Goal: Information Seeking & Learning: Learn about a topic

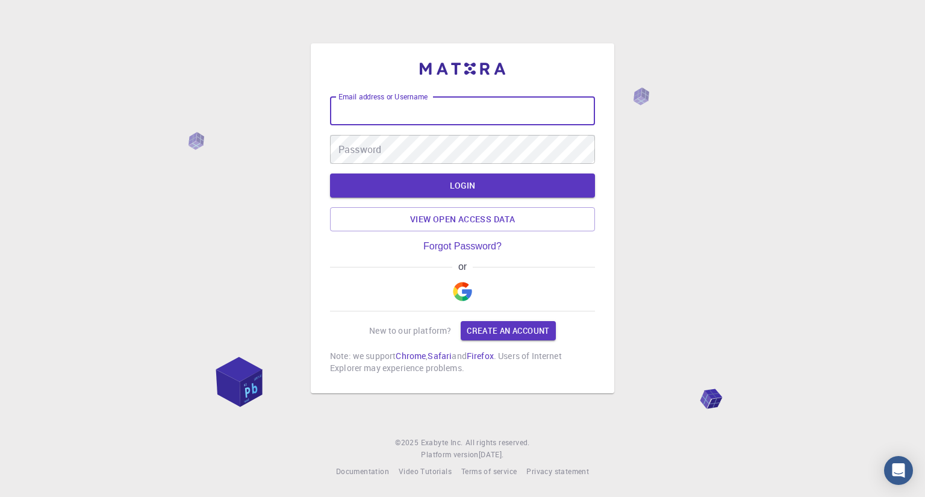
click at [465, 292] on img "button" at bounding box center [462, 291] width 19 height 19
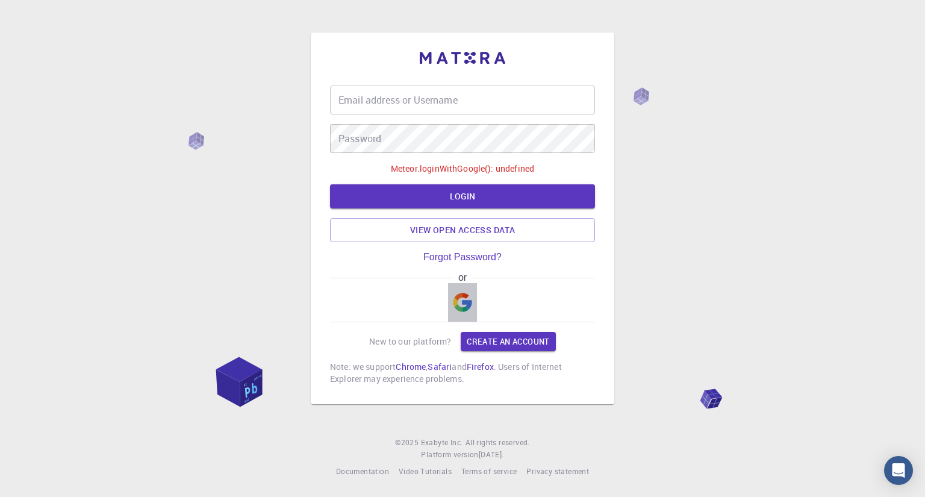
click at [462, 307] on img "button" at bounding box center [462, 302] width 19 height 19
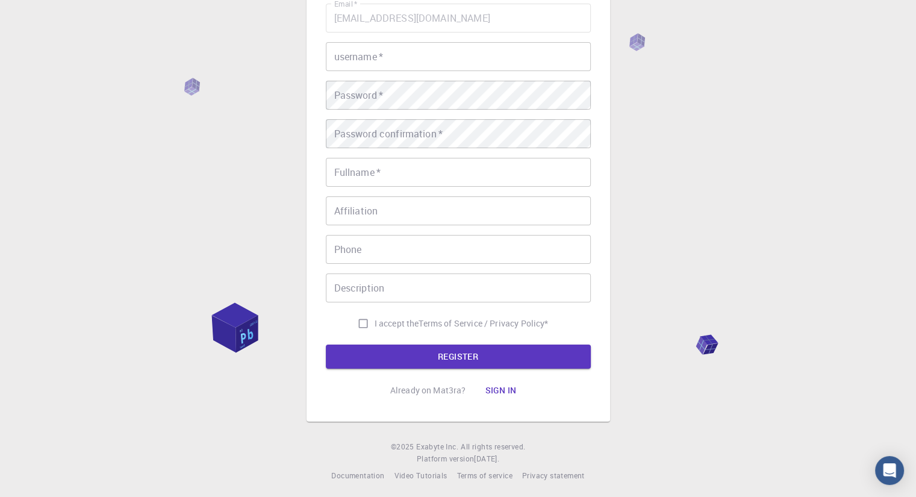
scroll to position [116, 0]
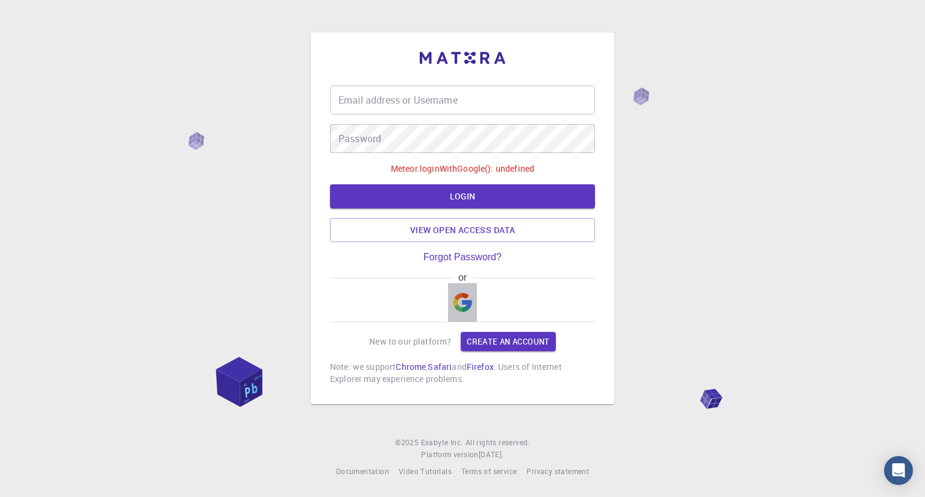
click at [466, 316] on button "button" at bounding box center [462, 302] width 29 height 39
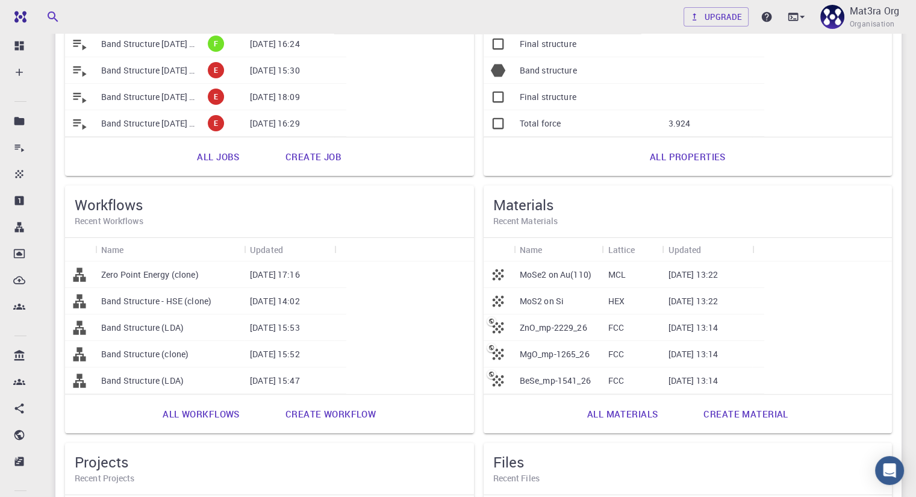
scroll to position [228, 0]
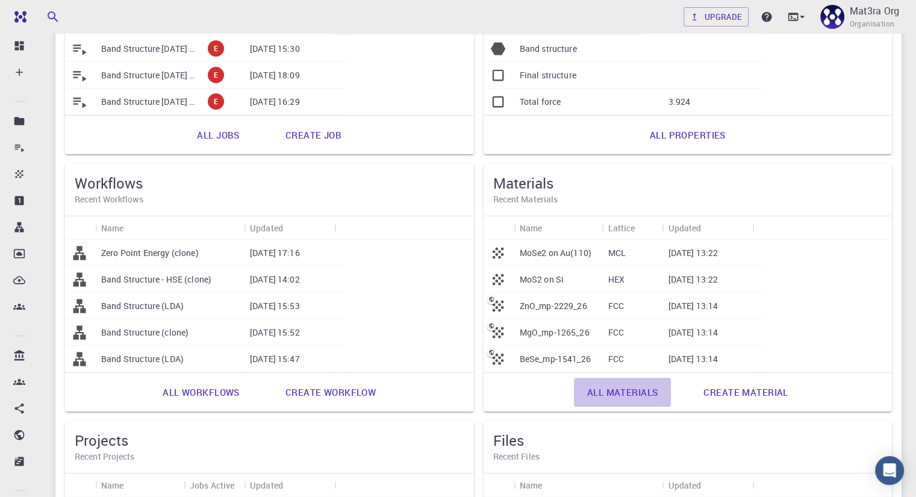
click at [574, 395] on link "All materials" at bounding box center [623, 392] width 98 height 29
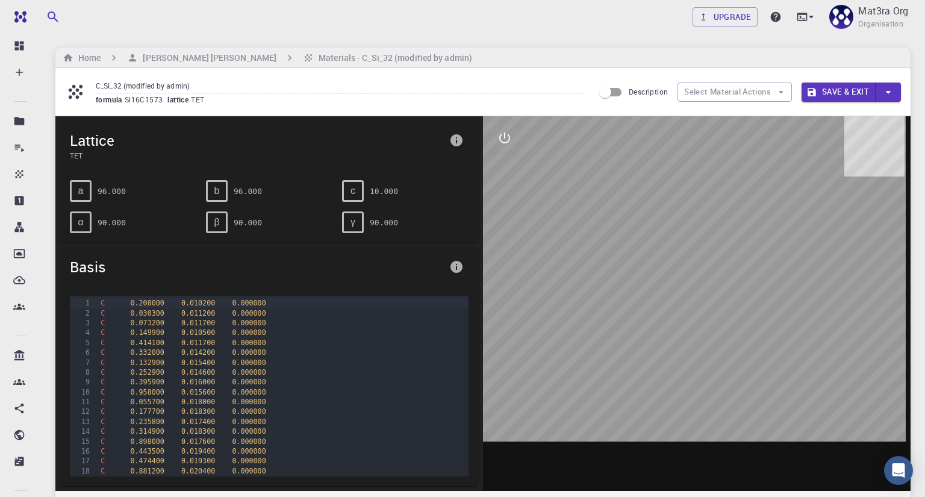
click at [634, 150] on div at bounding box center [697, 303] width 428 height 375
click at [499, 132] on icon "interactive" at bounding box center [504, 138] width 14 height 14
